Goal: Transaction & Acquisition: Purchase product/service

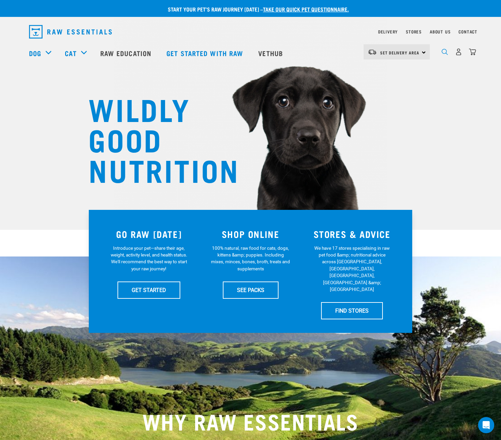
click at [443, 52] on img "dropdown navigation" at bounding box center [445, 52] width 6 height 6
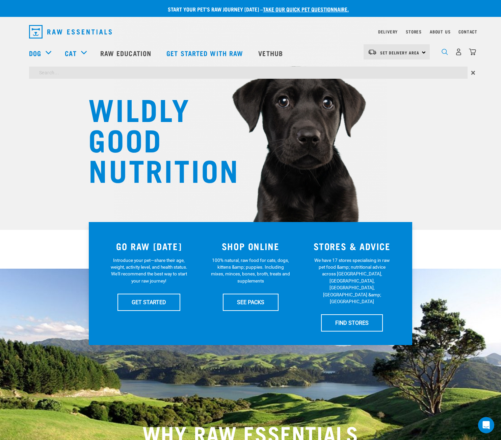
click at [446, 53] on img "dropdown navigation" at bounding box center [445, 52] width 6 height 6
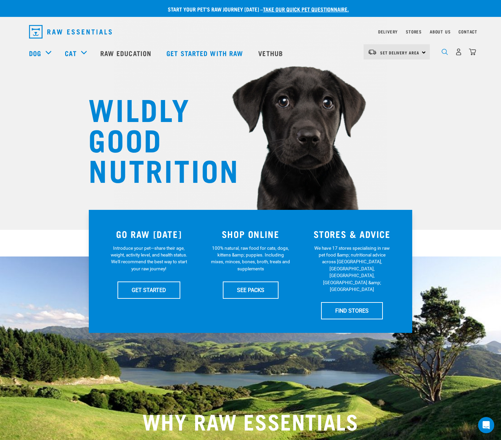
click at [445, 52] on img "dropdown navigation" at bounding box center [445, 52] width 6 height 6
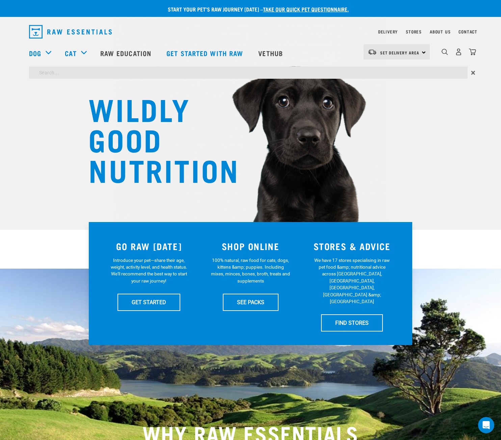
click at [369, 74] on input "search" at bounding box center [248, 73] width 439 height 12
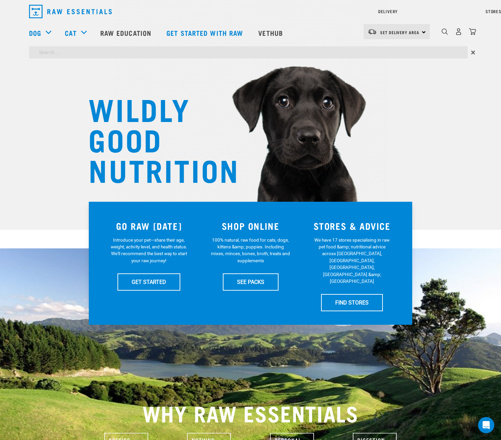
click at [378, 55] on input "search" at bounding box center [248, 52] width 439 height 12
type input "g"
type input "probiotics"
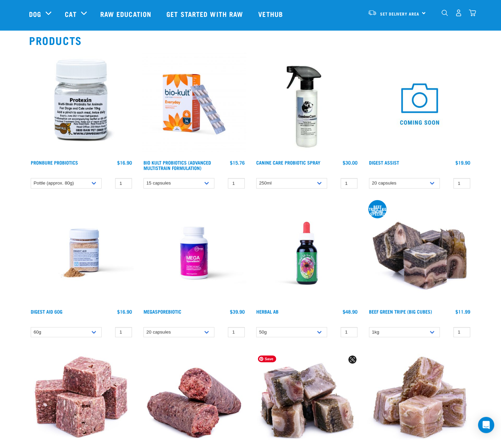
scroll to position [49, 0]
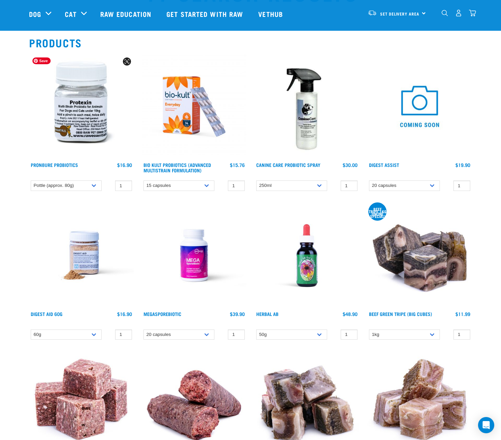
click at [84, 101] on img at bounding box center [81, 106] width 105 height 105
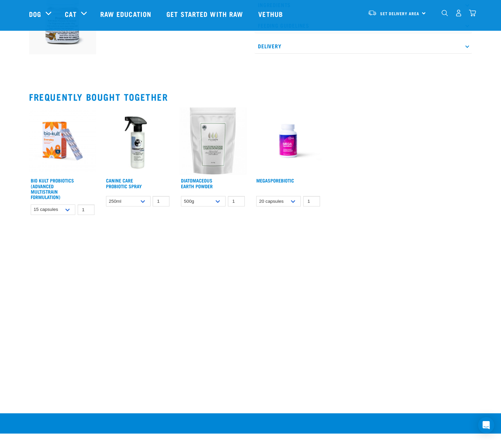
scroll to position [38, 0]
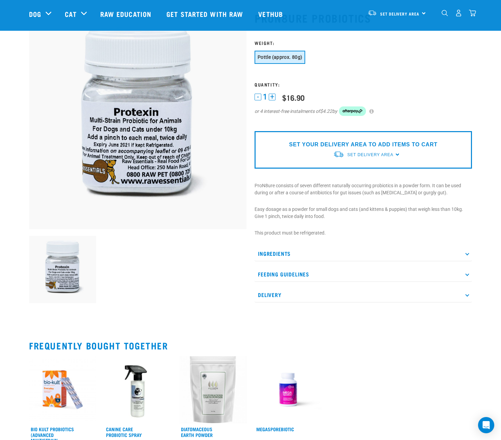
click at [175, 238] on div at bounding box center [138, 270] width 226 height 76
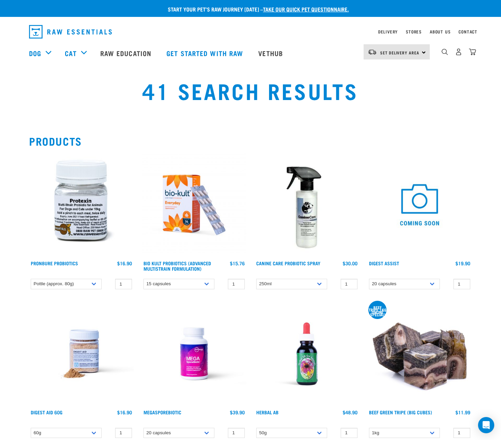
scroll to position [49, 0]
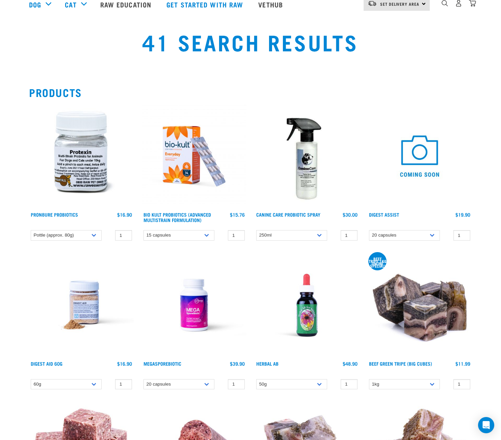
click at [182, 288] on img at bounding box center [194, 305] width 105 height 105
click at [186, 315] on img at bounding box center [194, 305] width 105 height 105
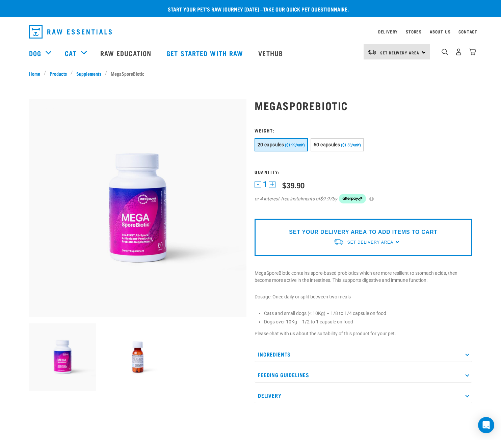
click at [293, 355] on p "Ingredients" at bounding box center [363, 353] width 217 height 15
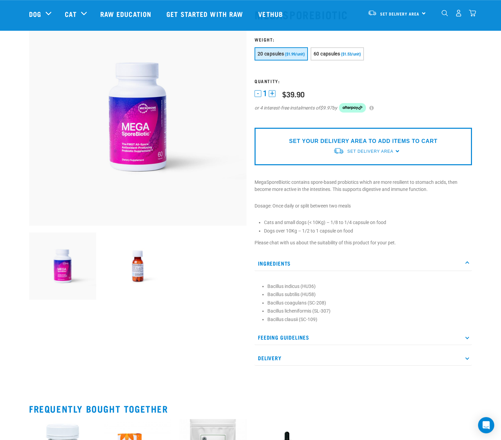
scroll to position [43, 0]
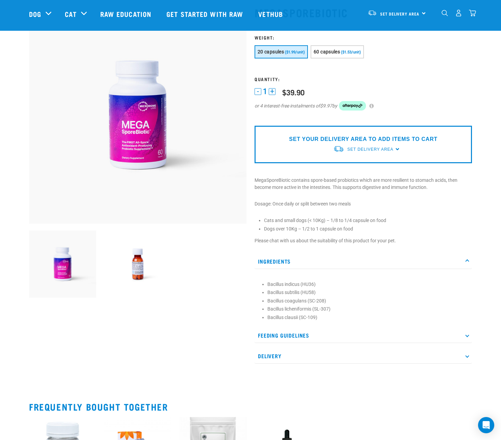
click at [295, 337] on p "Feeding Guidelines" at bounding box center [363, 334] width 217 height 15
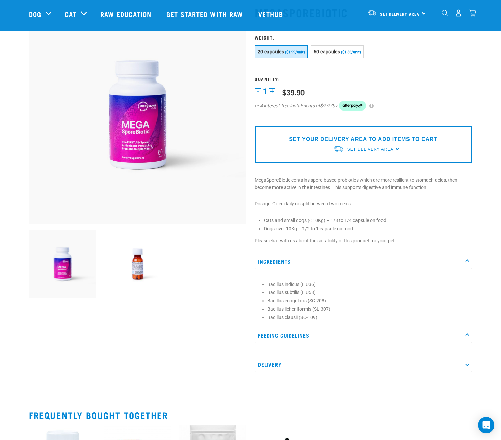
click at [469, 335] on p "Feeding Guidelines" at bounding box center [363, 334] width 217 height 15
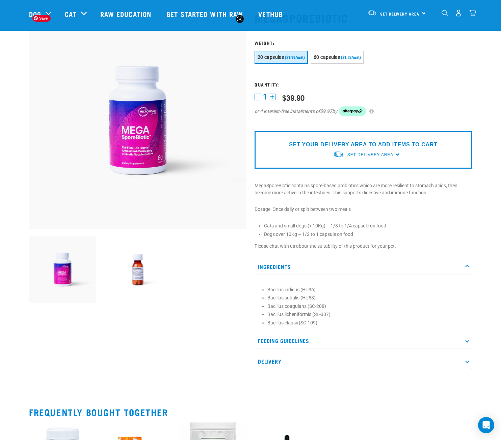
scroll to position [0, 0]
